Goal: Entertainment & Leisure: Consume media (video, audio)

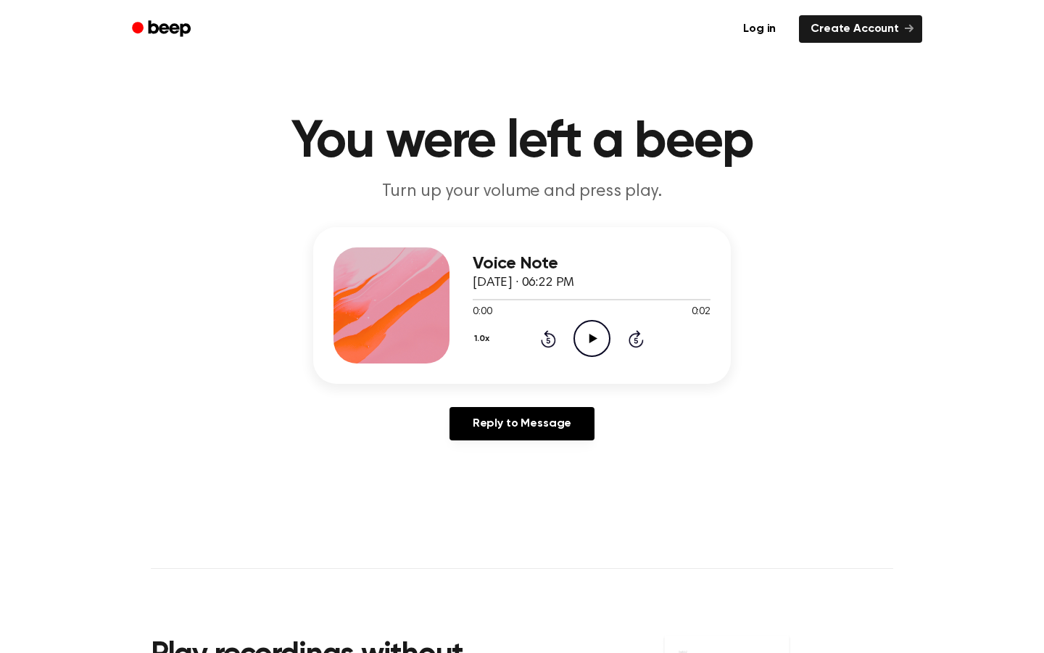
click at [601, 343] on icon "Play Audio" at bounding box center [592, 338] width 37 height 37
click at [591, 317] on div "0:00 0:02" at bounding box center [592, 312] width 238 height 15
click at [585, 346] on icon "Play Audio" at bounding box center [592, 338] width 37 height 37
click at [588, 334] on icon "Play Audio" at bounding box center [592, 338] width 37 height 37
click at [583, 339] on icon "Play Audio" at bounding box center [592, 338] width 37 height 37
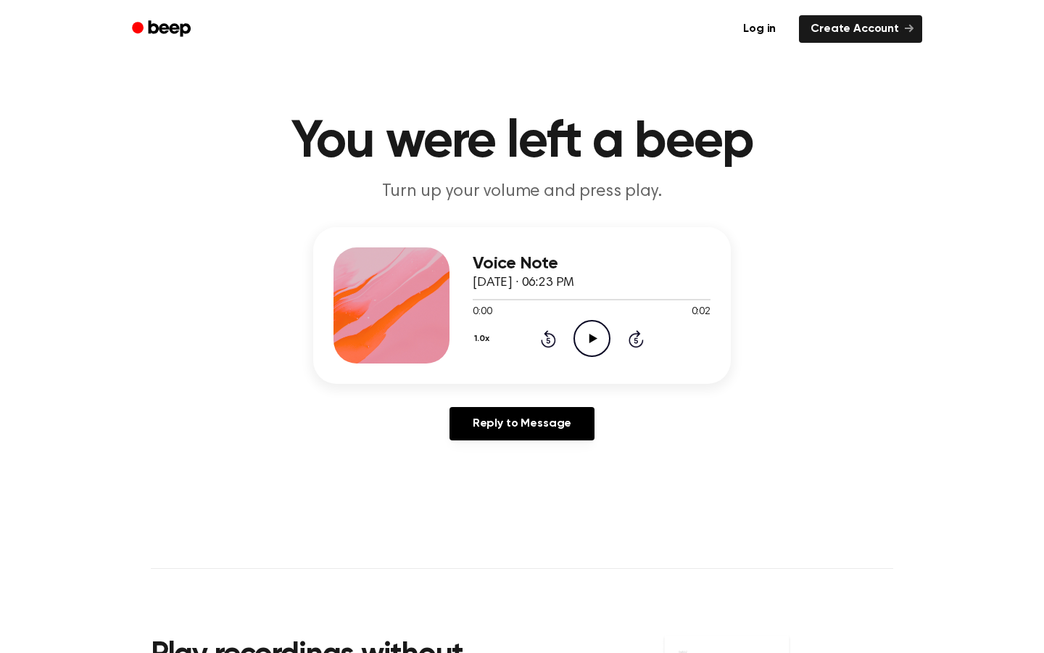
click at [589, 350] on icon "Play Audio" at bounding box center [592, 338] width 37 height 37
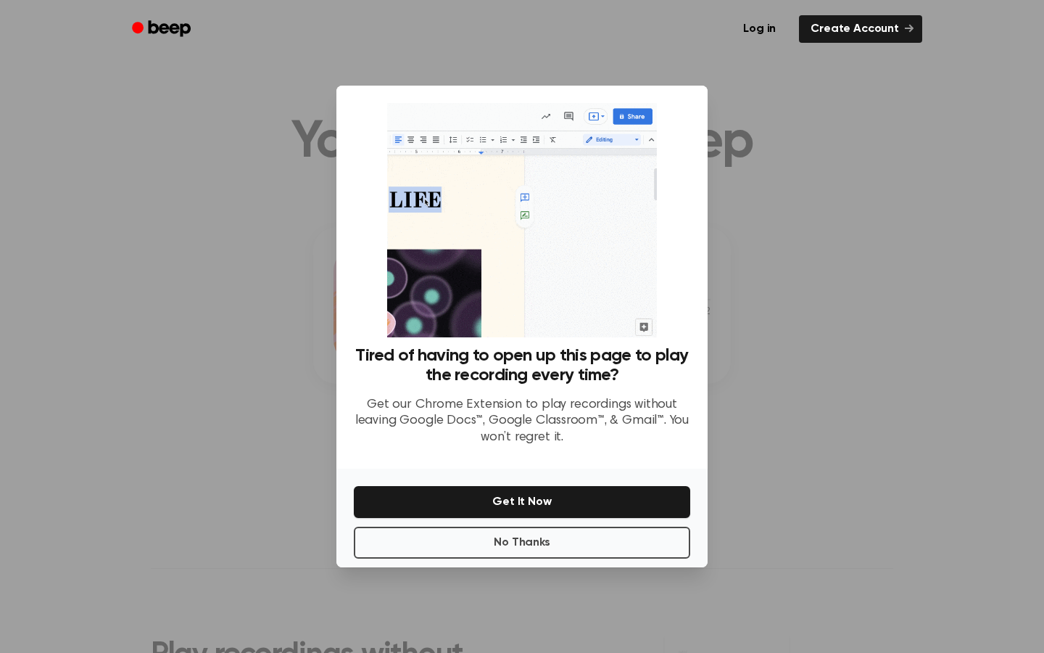
click at [822, 226] on div at bounding box center [522, 326] width 1044 height 653
click at [587, 531] on button "No Thanks" at bounding box center [522, 543] width 337 height 32
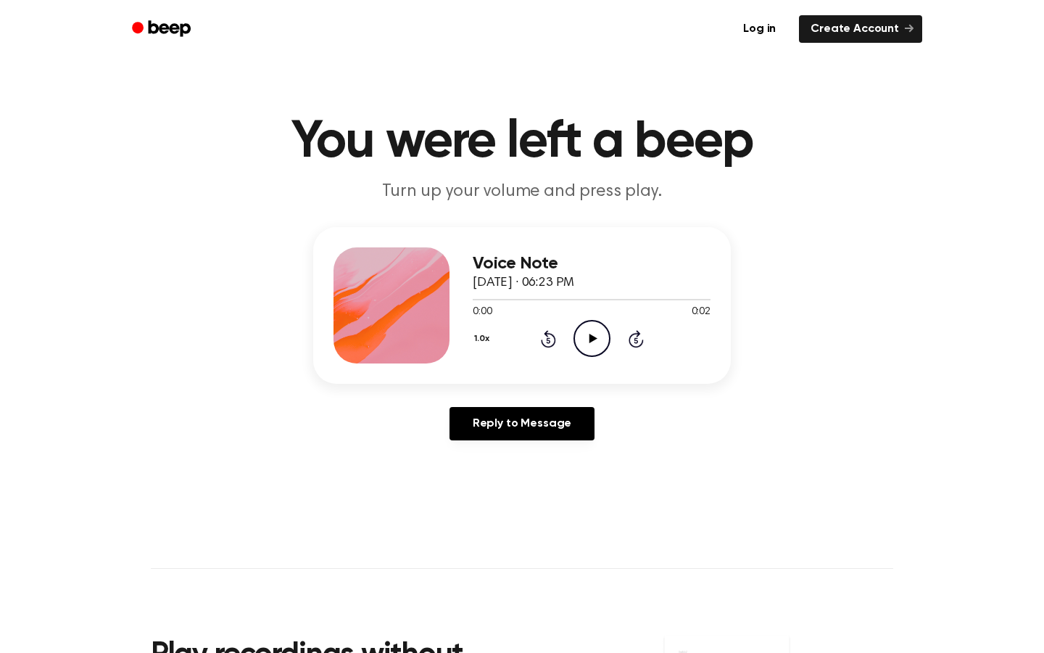
click at [605, 332] on icon "Play Audio" at bounding box center [592, 338] width 37 height 37
click at [605, 332] on icon "Pause Audio" at bounding box center [592, 338] width 37 height 37
click at [593, 347] on icon "Play Audio" at bounding box center [592, 338] width 37 height 37
click at [590, 351] on icon "Play Audio" at bounding box center [592, 338] width 37 height 37
click at [585, 348] on icon "Play Audio" at bounding box center [592, 338] width 37 height 37
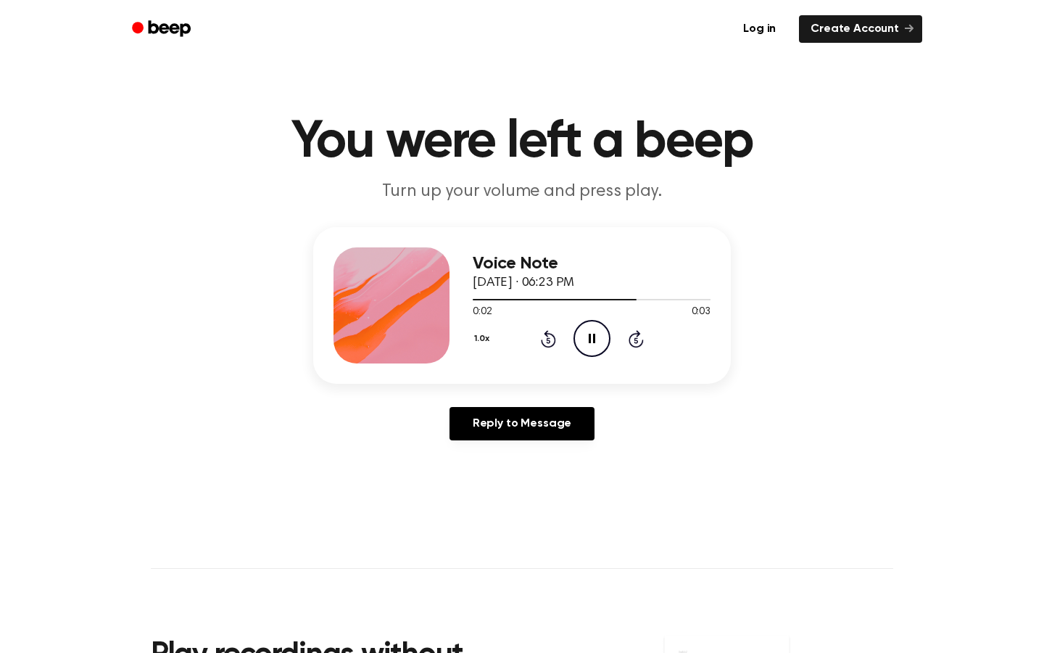
click at [585, 348] on icon "Pause Audio" at bounding box center [592, 338] width 37 height 37
